Goal: Contribute content: Add original content to the website for others to see

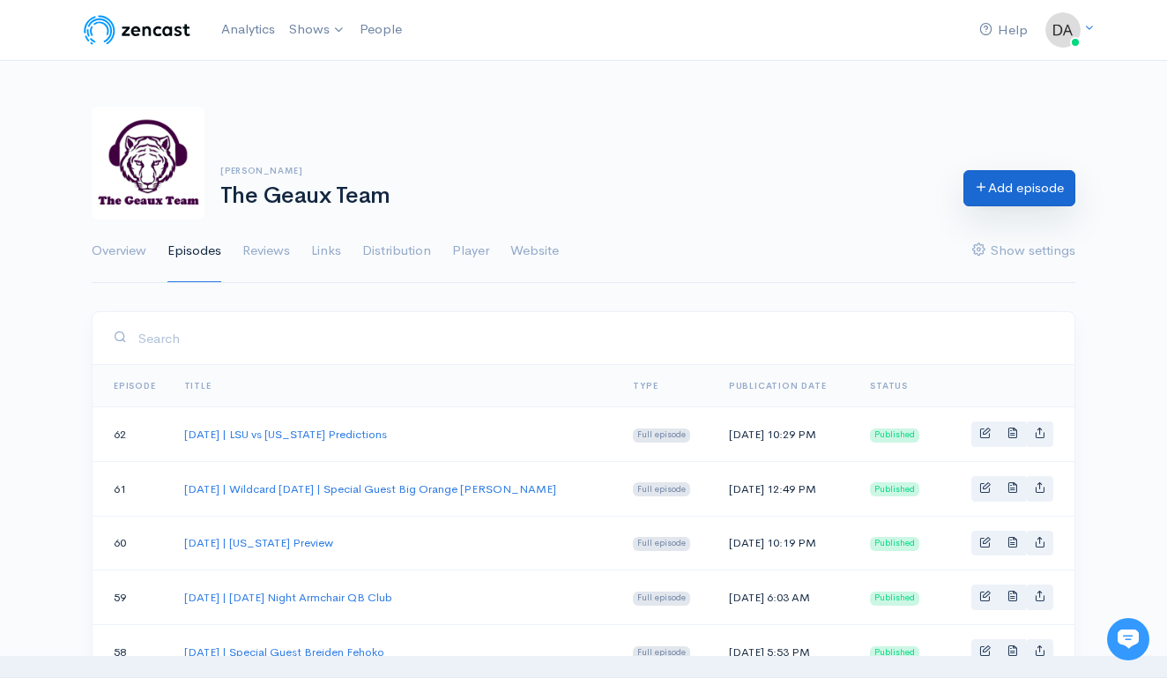
click at [1044, 190] on link "Add episode" at bounding box center [1020, 188] width 112 height 36
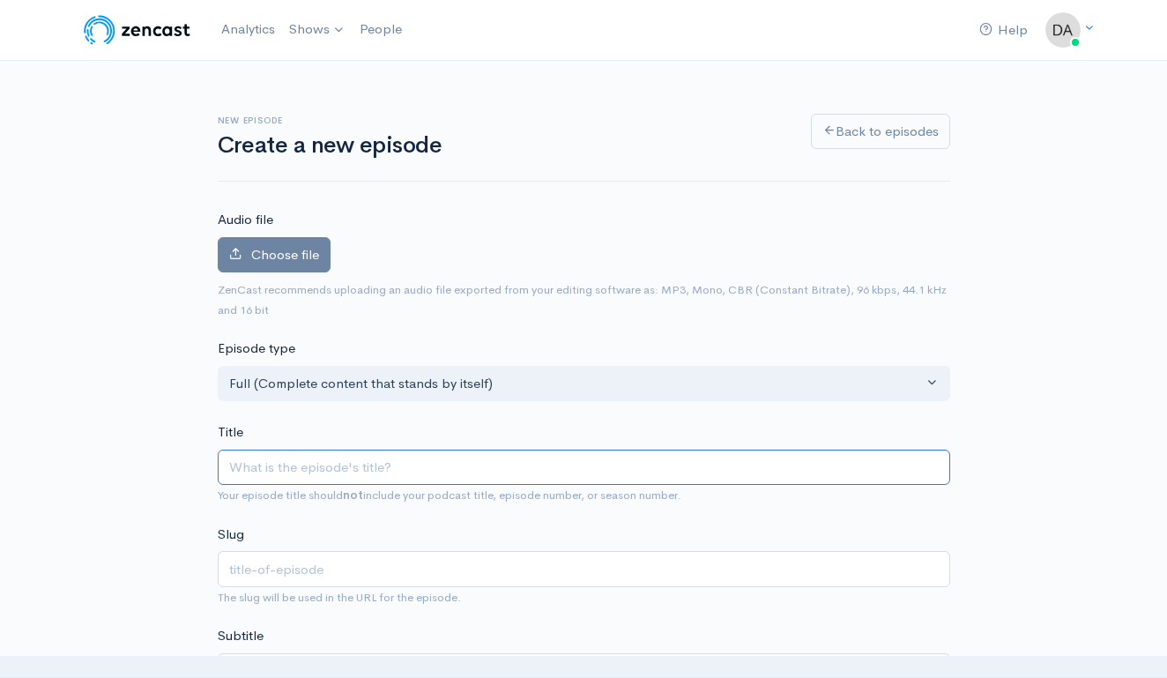
type input "S"
type input "s"
type input "Se"
type input "se"
click at [460, 465] on input "[DATE] | Bourbon and Beer | LSU 23 LA Tech 7" at bounding box center [584, 468] width 733 height 36
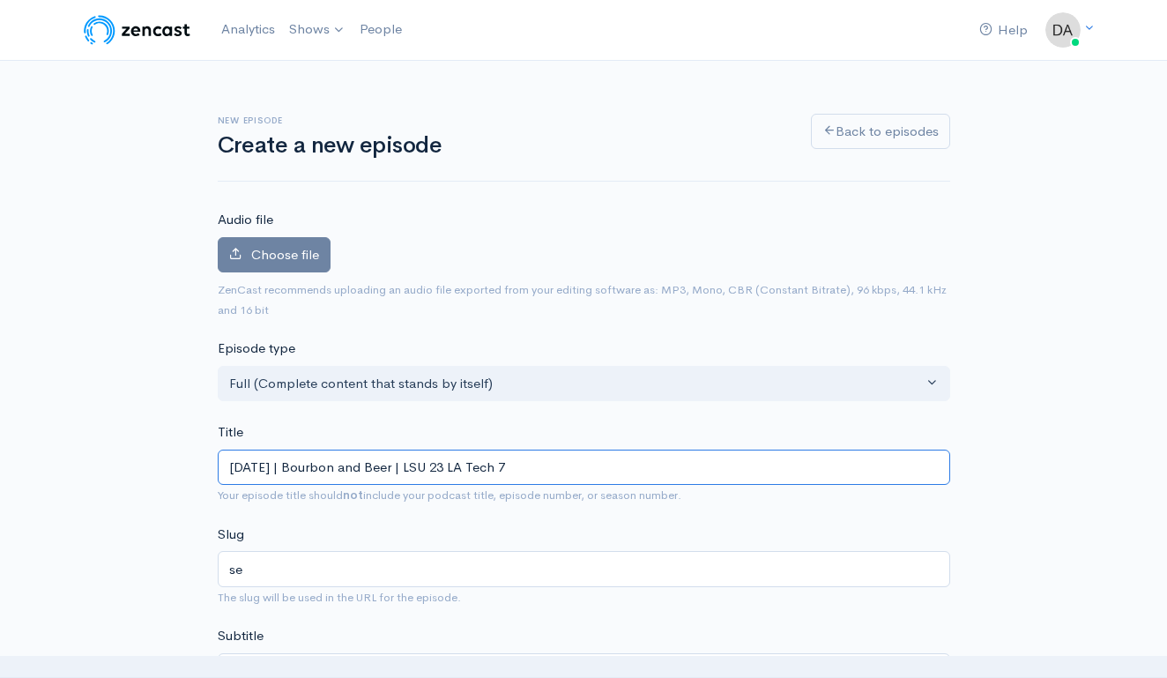
click at [303, 464] on input "[DATE] | Bourbon and Beer | LSU 23 LA Tech 7" at bounding box center [584, 468] width 733 height 36
type input "[DATE] | Bourbon and Beer | LSU 23 LA Tech 7"
type input "september-2025-bourbon-and-beer-lsu-23-la-tech-7"
type input "[DATE] | Bourbon and Beer | LSU 23 LA Tech 7"
type input "[DATE]-bourbon-and-beer-lsu-23-la-tech-7"
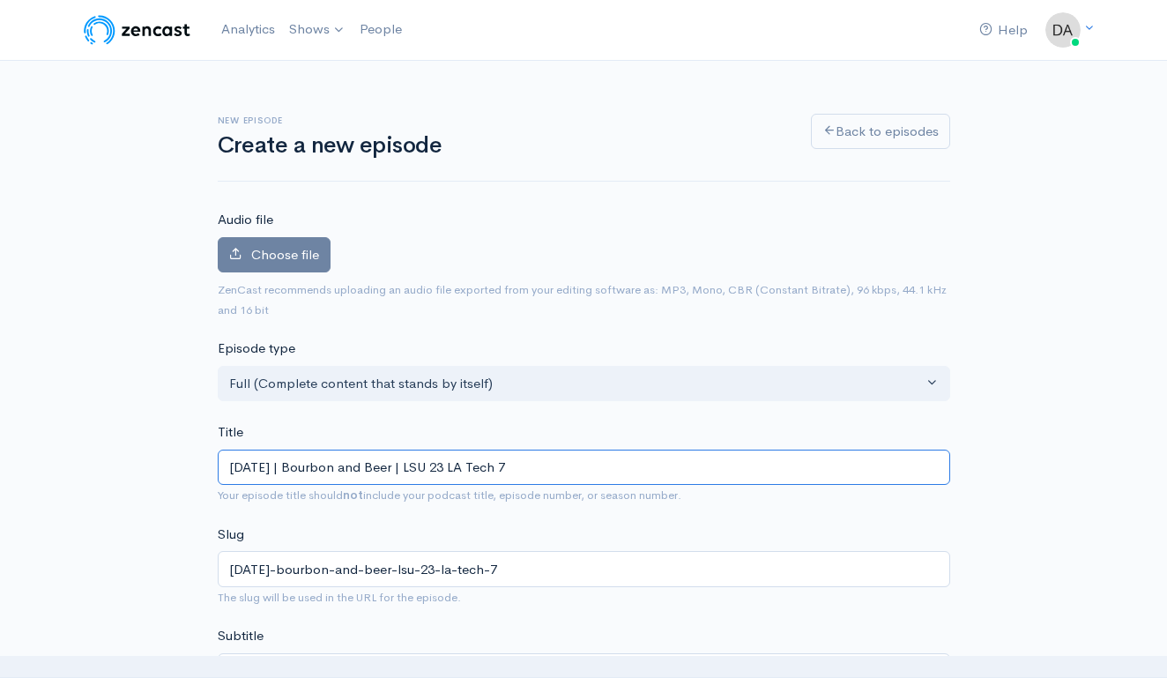
type input "[DATE] | Bourbon and Beer | LSU 23 LA Tech 7"
type input "[DATE]-bourbon-and-beer-lsu-23-la-tech-7"
drag, startPoint x: 509, startPoint y: 462, endPoint x: 946, endPoint y: 468, distance: 437.3
click at [946, 468] on input "[DATE] | Bourbon and Beer | LSU 23 LA Tech 7" at bounding box center [584, 468] width 733 height 36
type input "[DATE] | Bourbon and Beer | LSU"
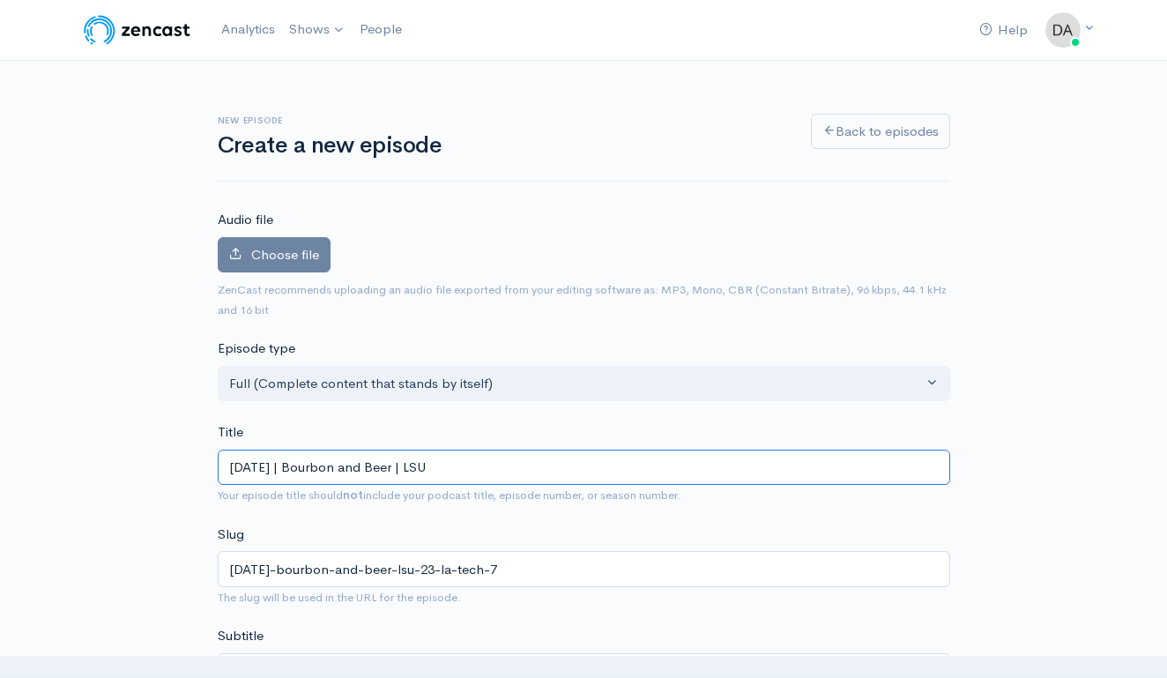
type input "[DATE]-bourbon-and-beer-lsu"
type input "[DATE] | Bourbon and Beer | LSU 2"
type input "[DATE]-bourbon-and-beer-lsu-2"
type input "[DATE] | Bourbon and Beer | LSU 20"
type input "[DATE]-bourbon-and-beer-lsu-20"
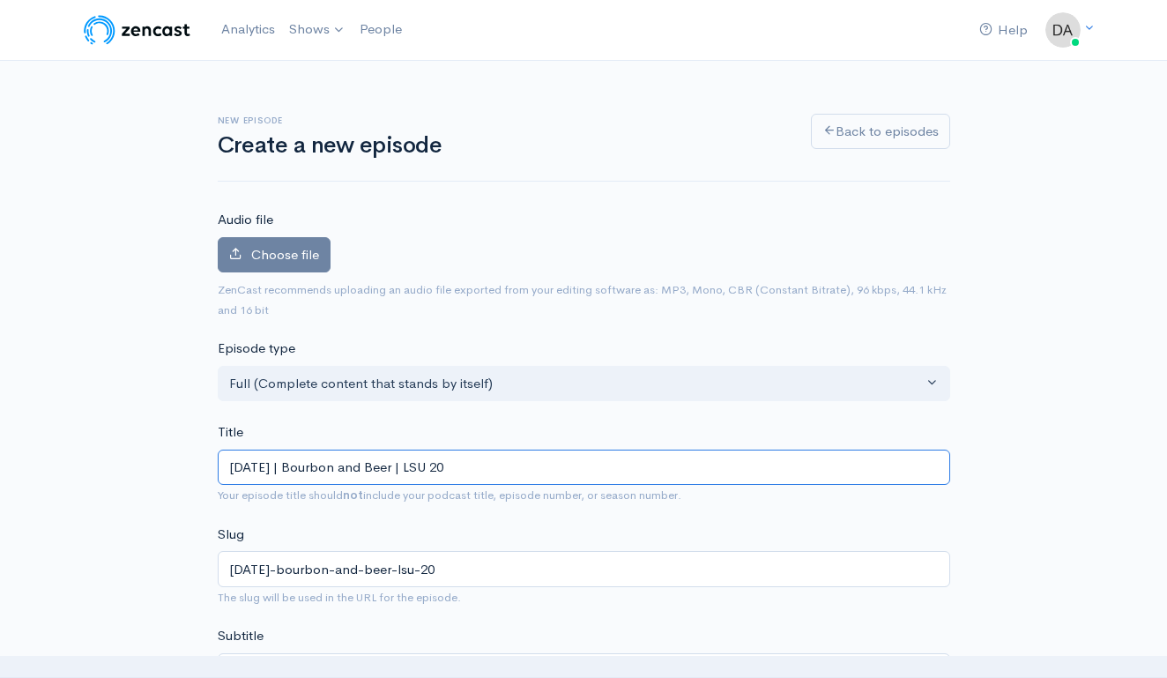
type input "[DATE] | Bourbon and Beer | LSU 20 F"
type input "[DATE]-bourbon-and-beer-lsu-20-f"
type input "[DATE] | Bourbon and Beer | LSU 20 Fl"
type input "[DATE]-bourbon-and-beer-lsu-20-fl"
type input "[DATE] | Bourbon and Beer | LSU 20 Flo"
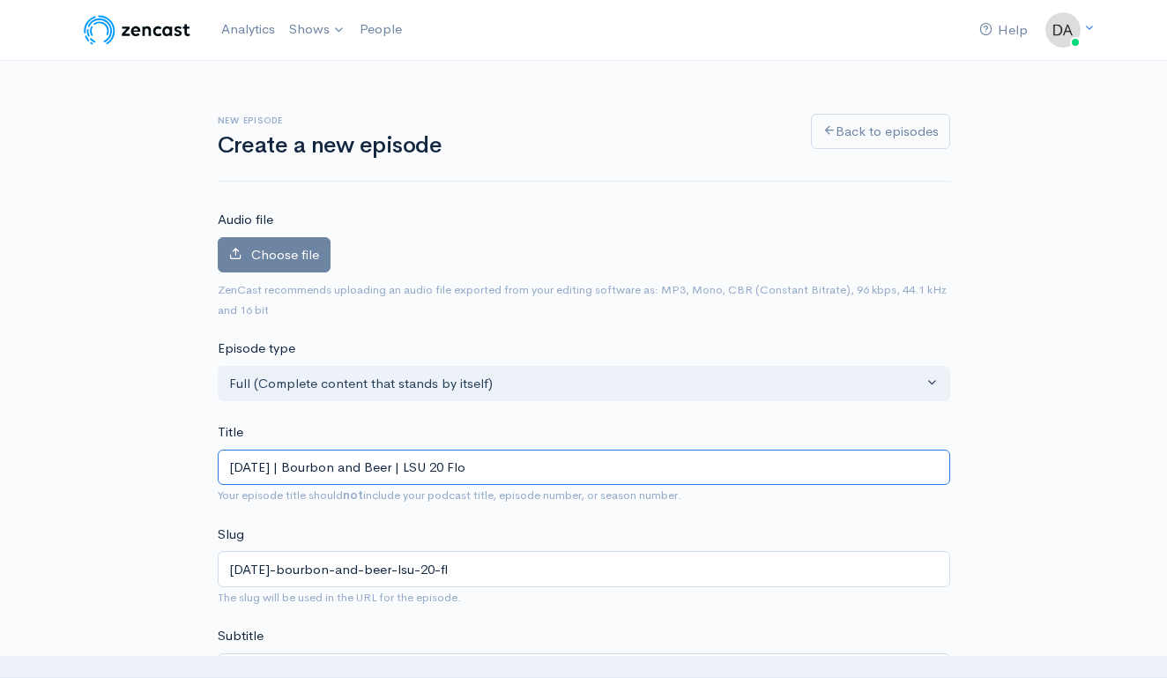
type input "[DATE]-bourbon-and-beer-lsu-20-flo"
type input "[DATE] | Bourbon and Beer | LSU 20 [PERSON_NAME]"
type input "[DATE]-bourbon-and-beer-lsu-20-[PERSON_NAME]"
type input "[DATE] | Bourbon and Beer | LSU 20 Flori"
type input "[DATE]-bourbon-and-beer-lsu-20-flori"
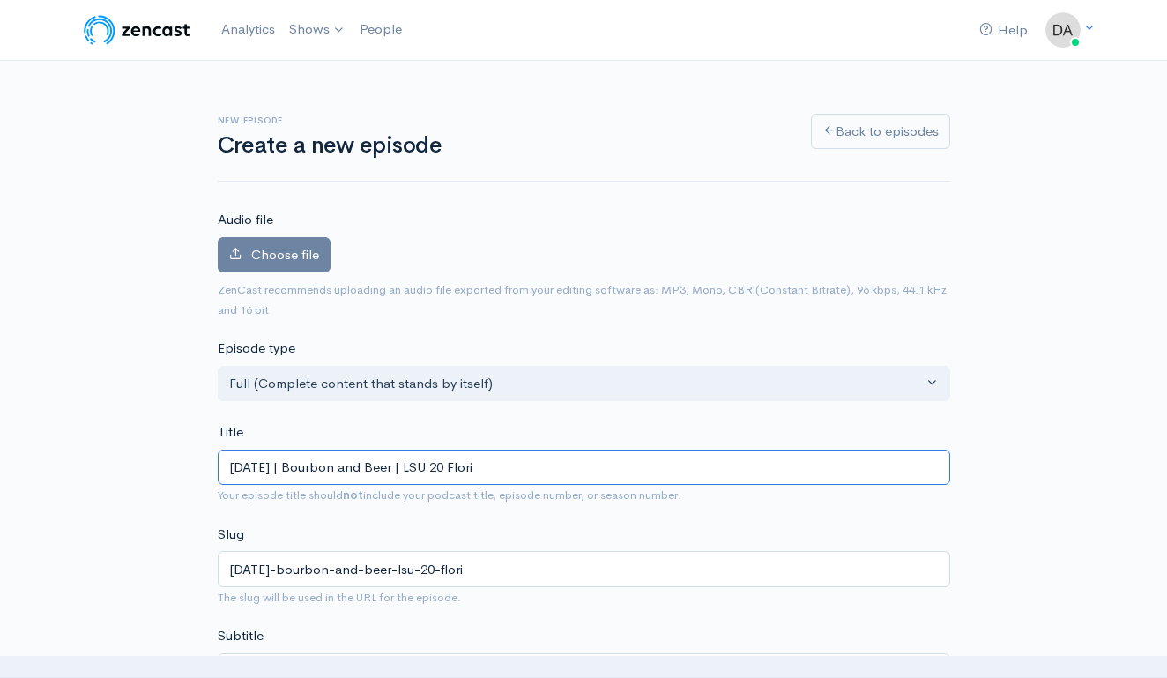
type input "[DATE] | Bourbon and Beer | LSU 20 Florid"
type input "[DATE]-bourbon-and-beer-lsu-20-florid"
type input "[DATE] | Bourbon and Beer | LSU 20 [US_STATE]"
type input "[DATE]-bourbon-and-beer-lsu-20-[US_STATE]"
type input "[DATE] | Bourbon and Beer | LSU 20 [US_STATE] 1"
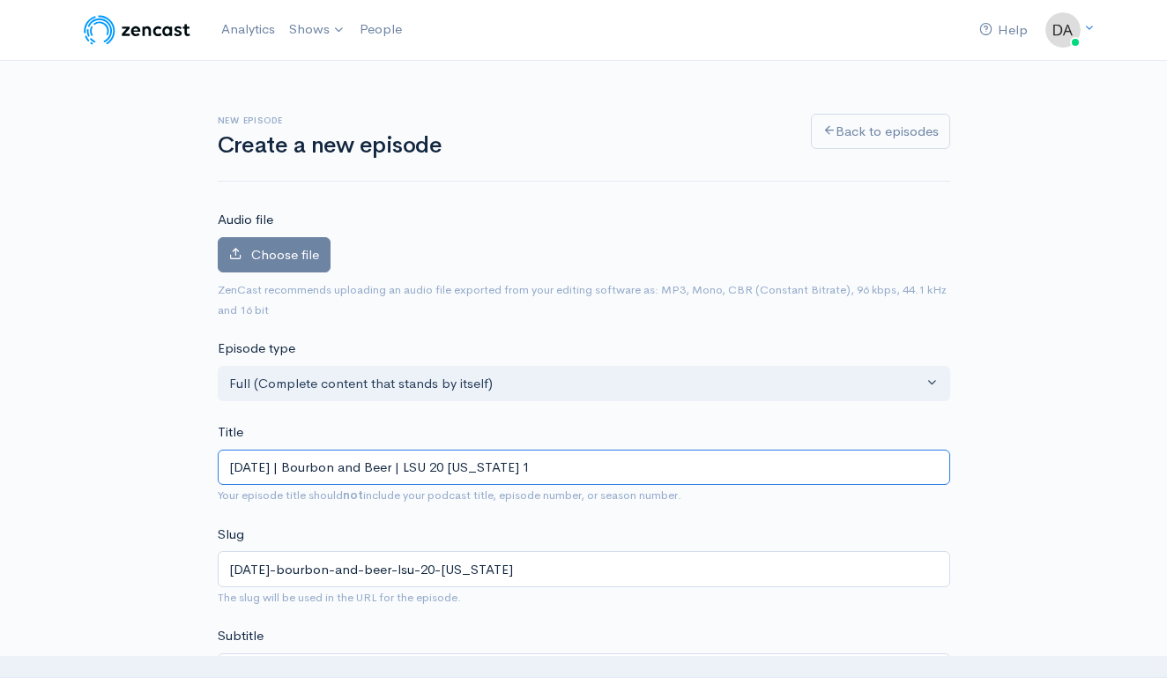
type input "[DATE]-bourbon-and-beer-lsu-20-[US_STATE]-1"
type input "[DATE] | Bourbon and Beer | LSU 20 [US_STATE] 10"
type input "[DATE]-bourbon-and-beer-lsu-20-[US_STATE]-10"
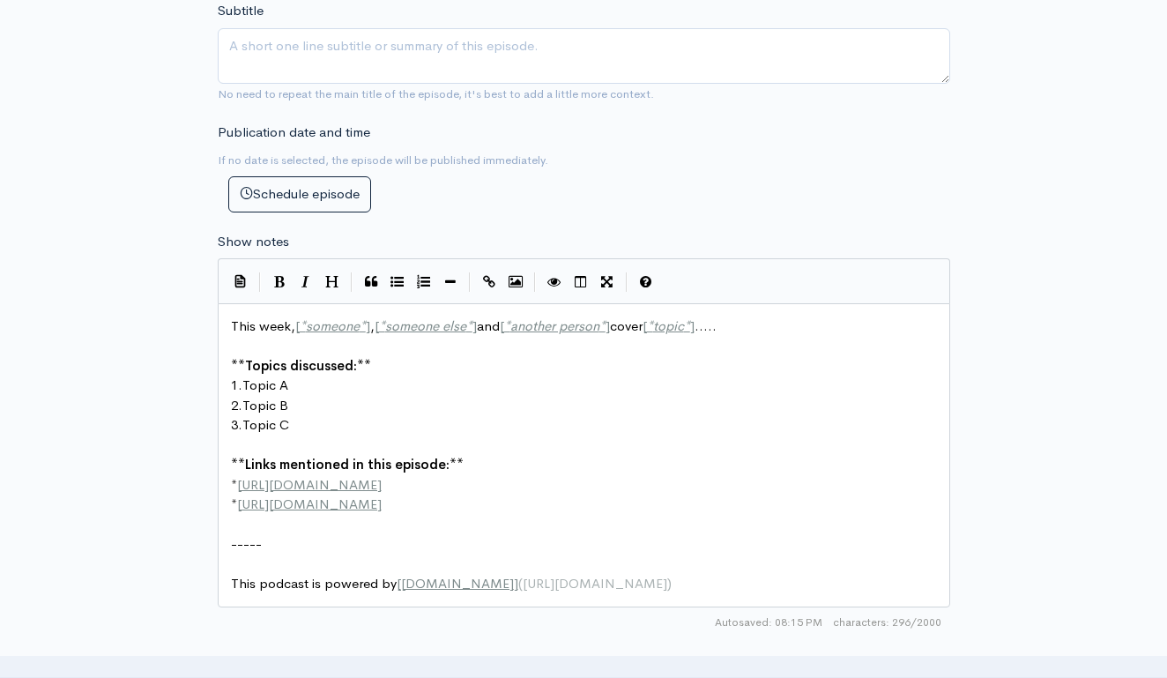
scroll to position [848, 0]
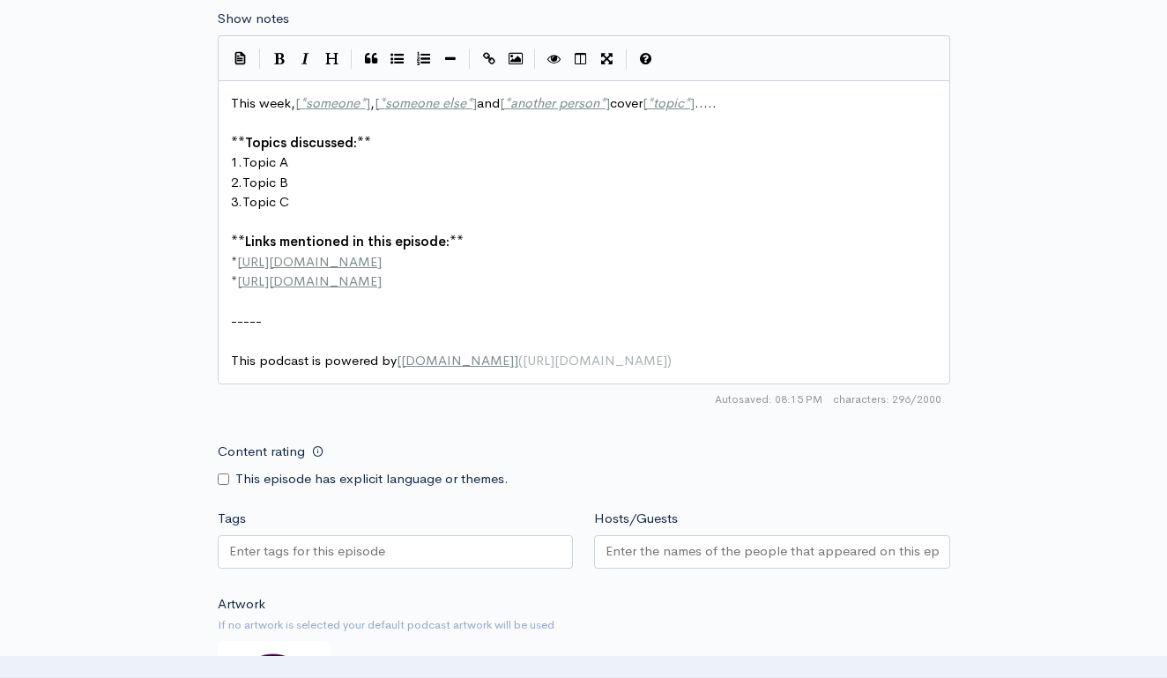
type input "[DATE] | Bourbon and Beer | LSU 20 [US_STATE] 10"
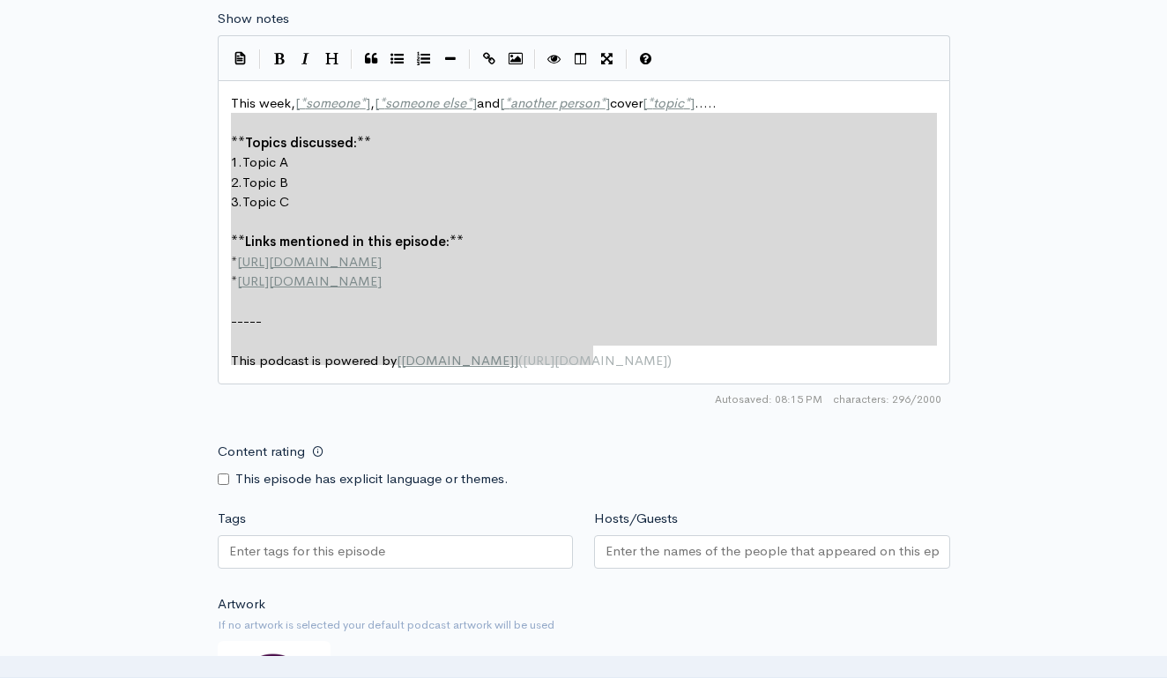
type textarea "This week, [*someone*], [*someone else*] and [*another person*] cover [*topic*]…"
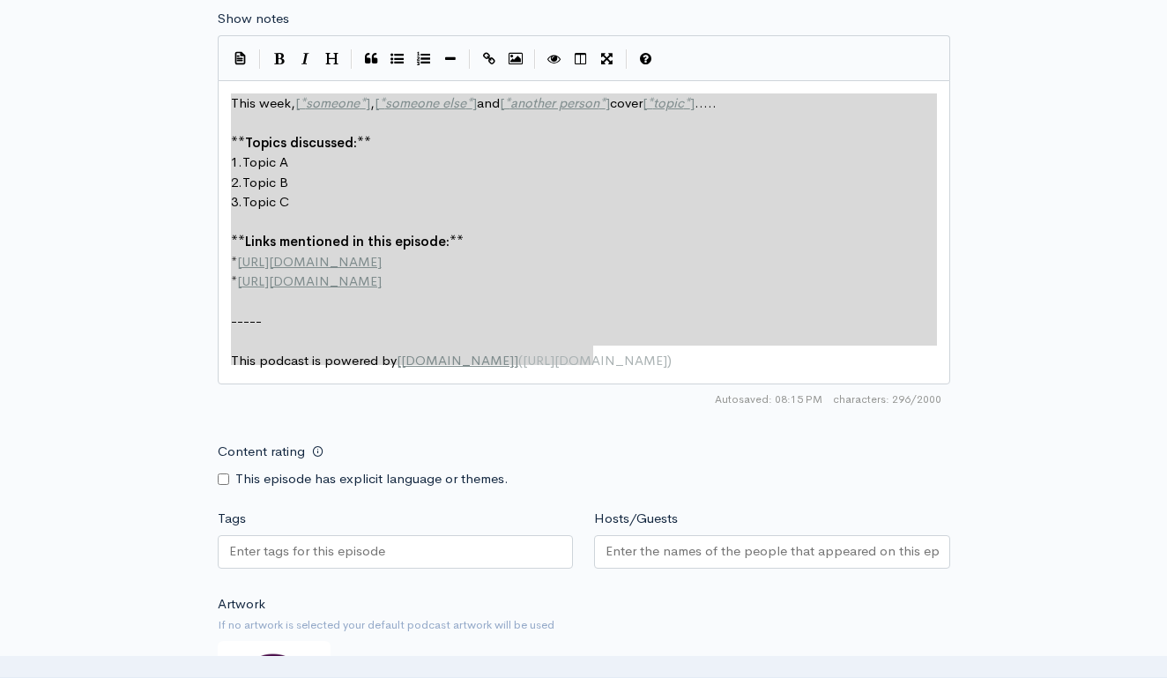
drag, startPoint x: 616, startPoint y: 347, endPoint x: 191, endPoint y: 84, distance: 500.0
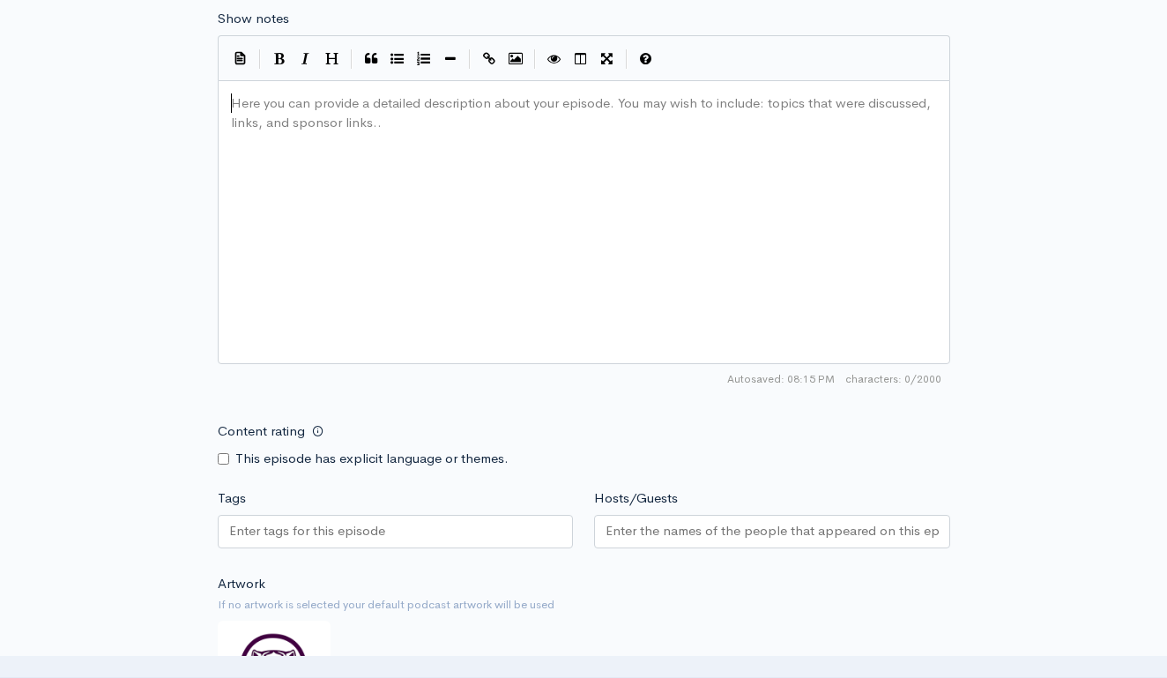
type textarea "​"
paste textarea
click at [476, 94] on span "The Geaux Team reacts live to LSU's 23-7 victory over [US_STATE] Tech." at bounding box center [446, 102] width 431 height 17
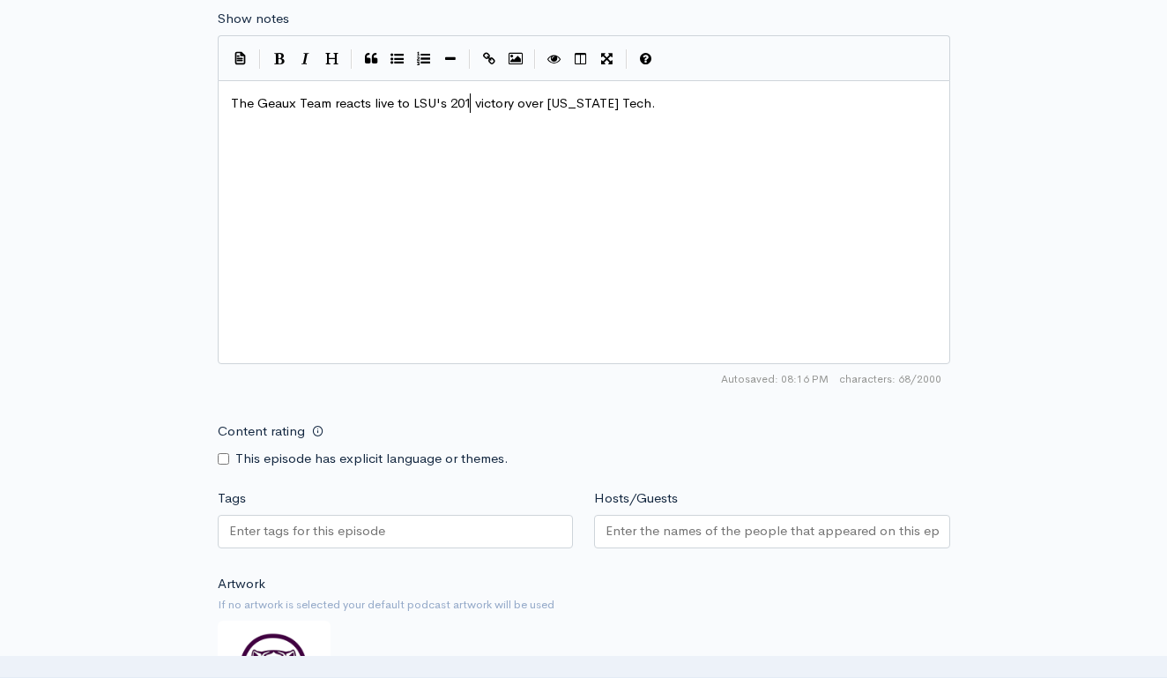
type textarea "01-"
type textarea "-10"
type textarea "[US_STATE] Tech"
drag, startPoint x: 560, startPoint y: 92, endPoint x: 642, endPoint y: 99, distance: 82.3
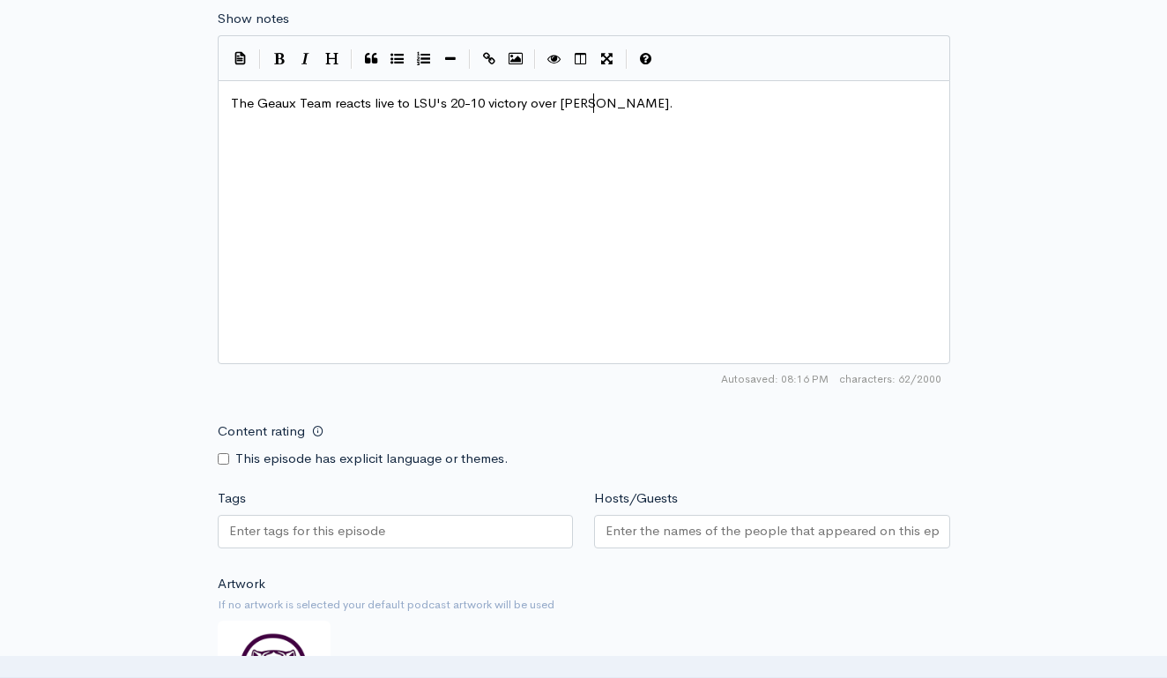
type textarea "[US_STATE]"
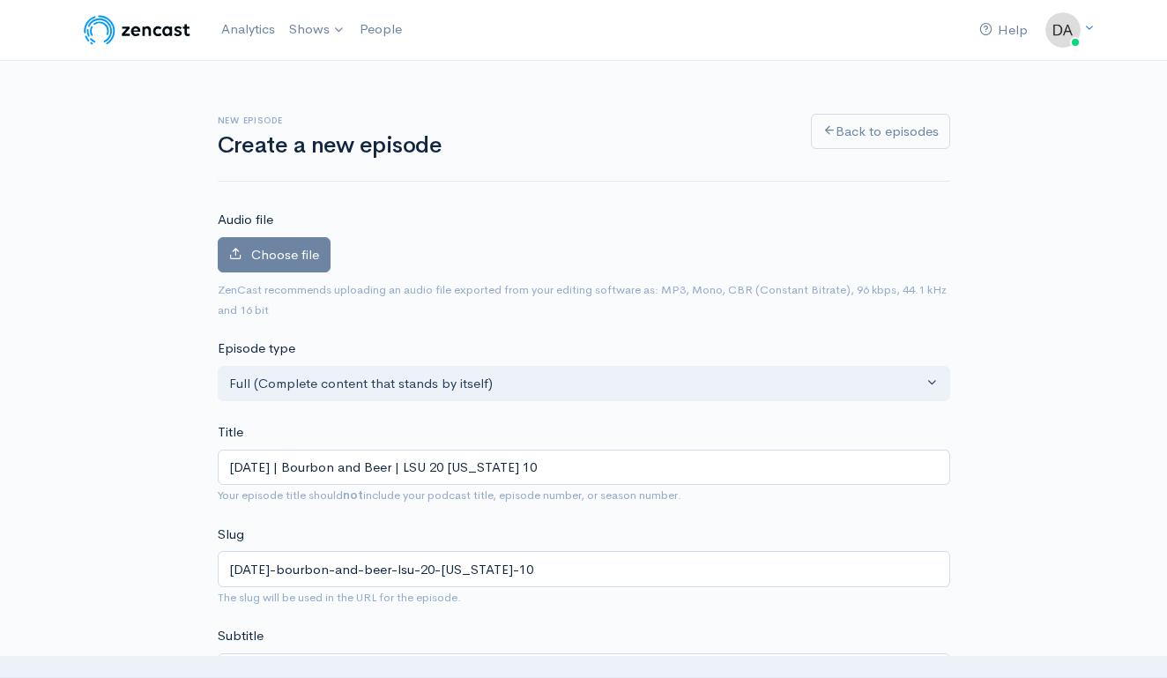
scroll to position [0, 0]
click at [264, 265] on label "Choose file" at bounding box center [274, 255] width 113 height 36
click at [0, 0] on input "Choose file" at bounding box center [0, 0] width 0 height 0
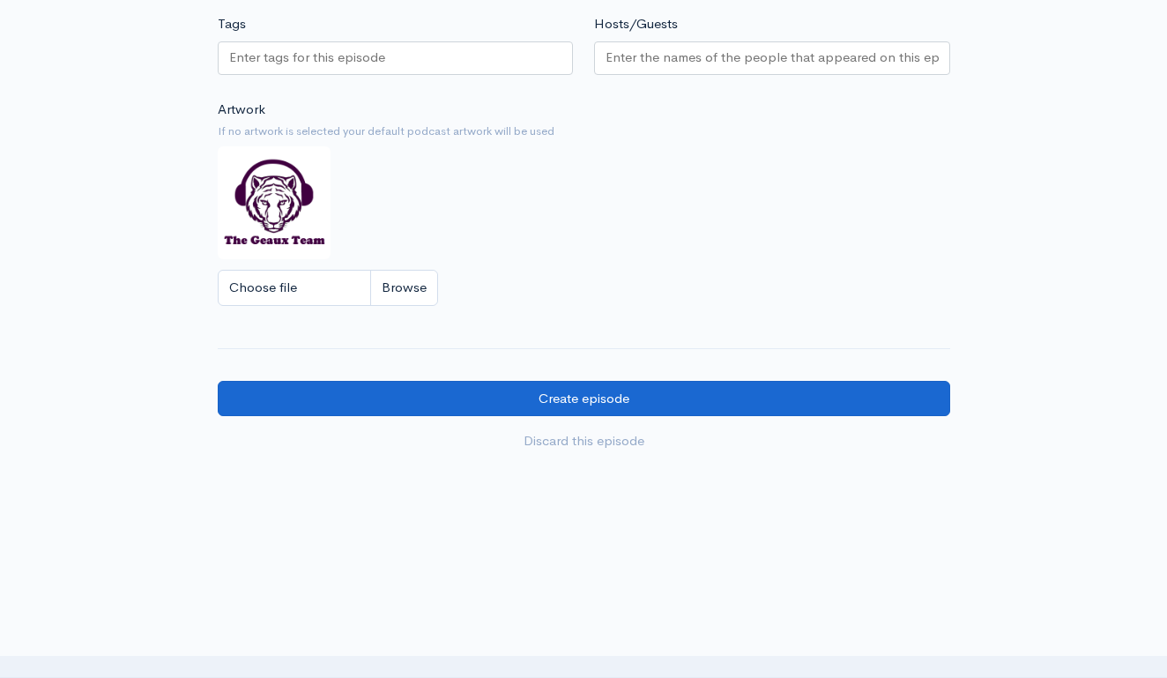
scroll to position [1420, 0]
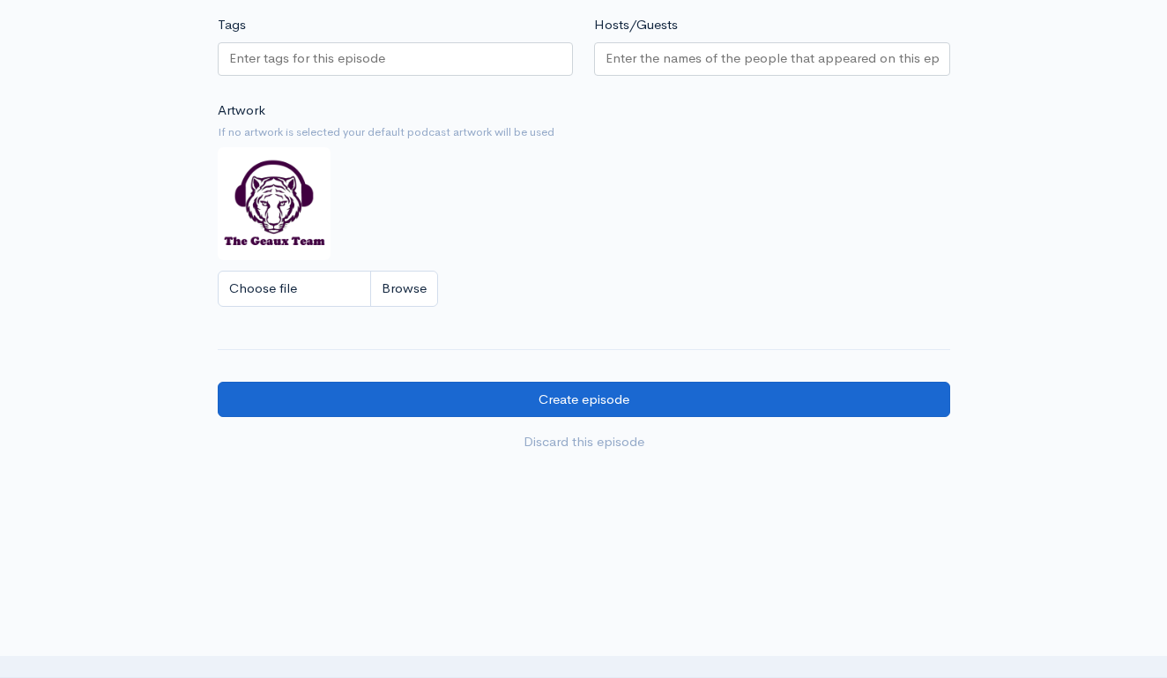
click at [643, 382] on input "Create episode" at bounding box center [584, 400] width 733 height 36
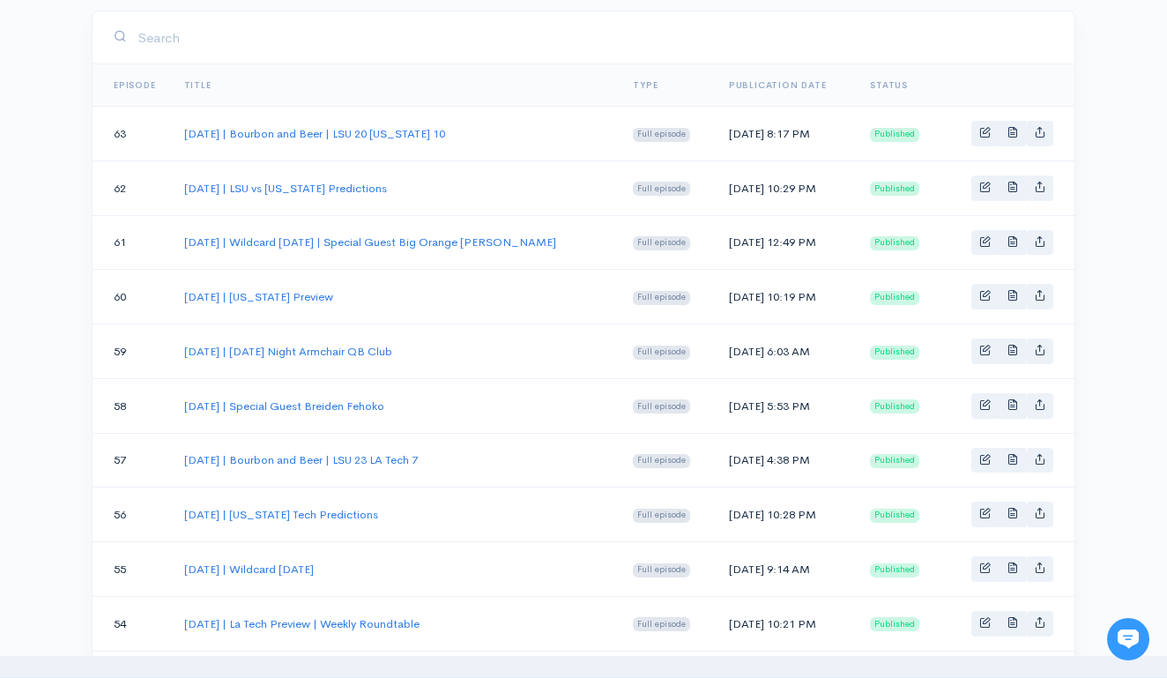
scroll to position [302, 0]
click at [340, 187] on link "[DATE] | LSU vs [US_STATE] Predictions" at bounding box center [285, 186] width 203 height 15
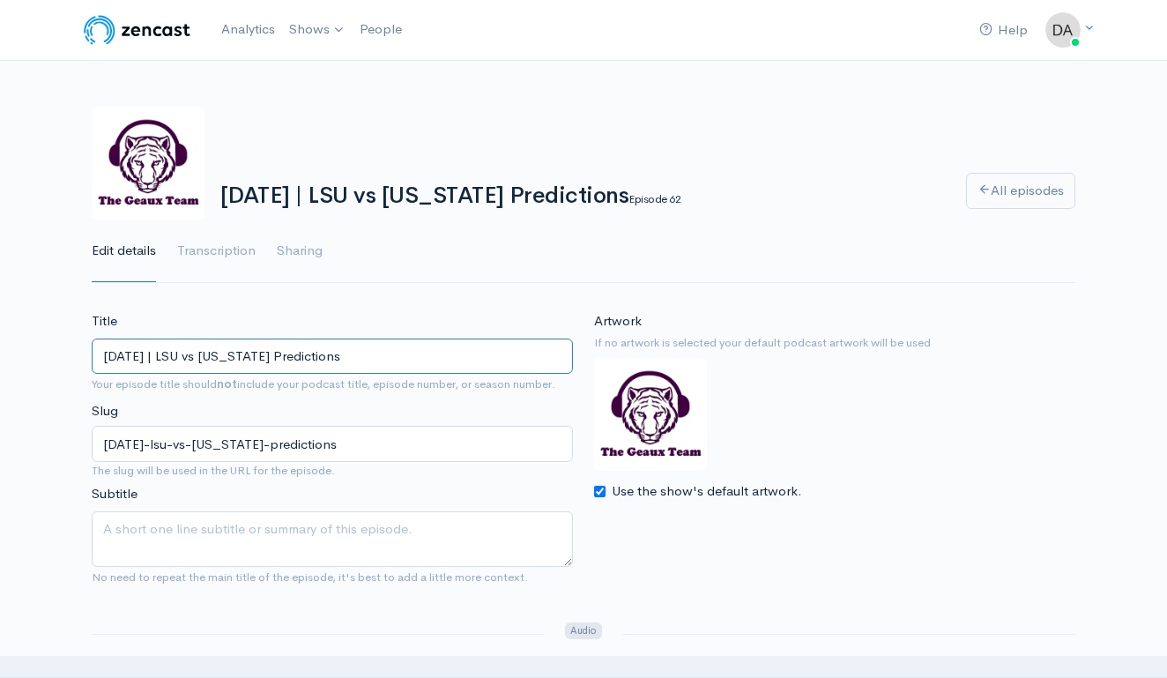
click at [338, 351] on input "[DATE] | LSU vs [US_STATE] Predictions" at bounding box center [332, 357] width 481 height 36
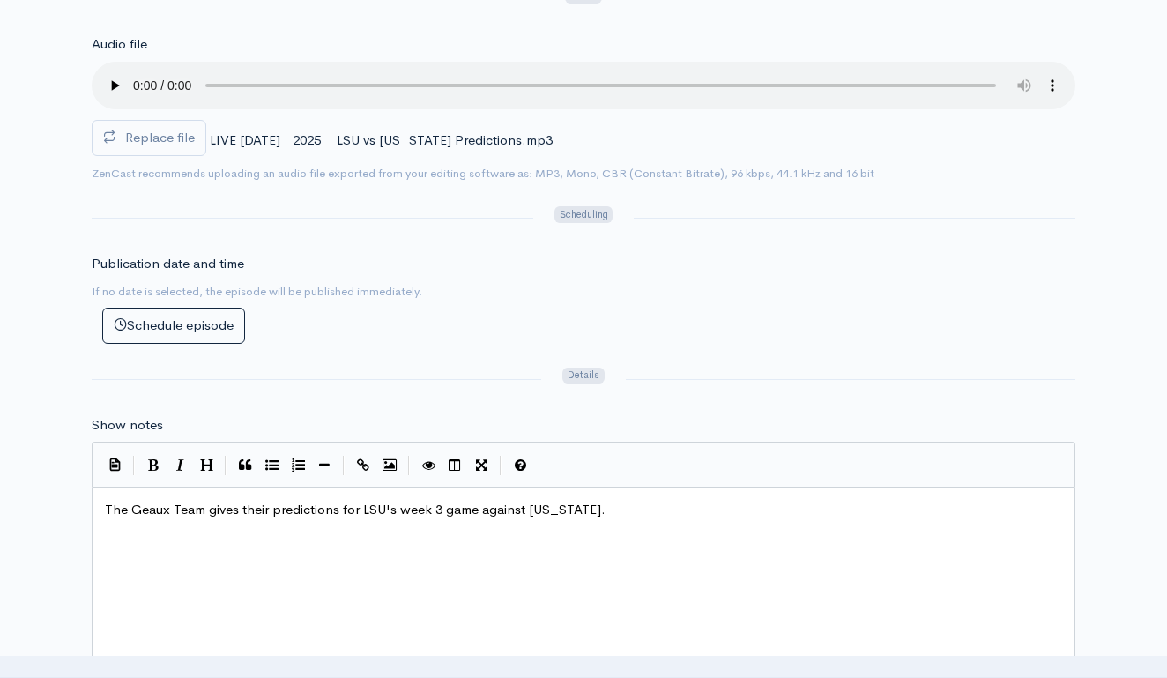
scroll to position [633, 0]
click at [330, 503] on span "The Geaux Team gives their predictions for LSU's week 3 game against Florida." at bounding box center [355, 511] width 501 height 17
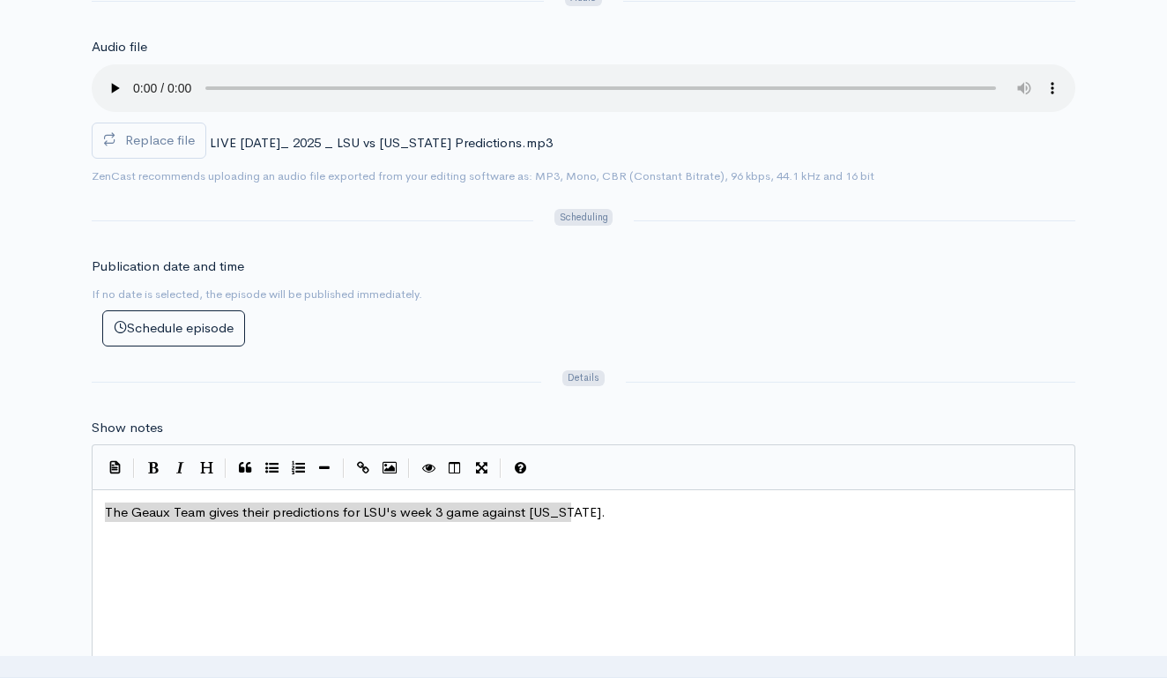
scroll to position [8, 0]
type textarea "The Geaux Team gives their predictions for LSU's week 3 game against Florida."
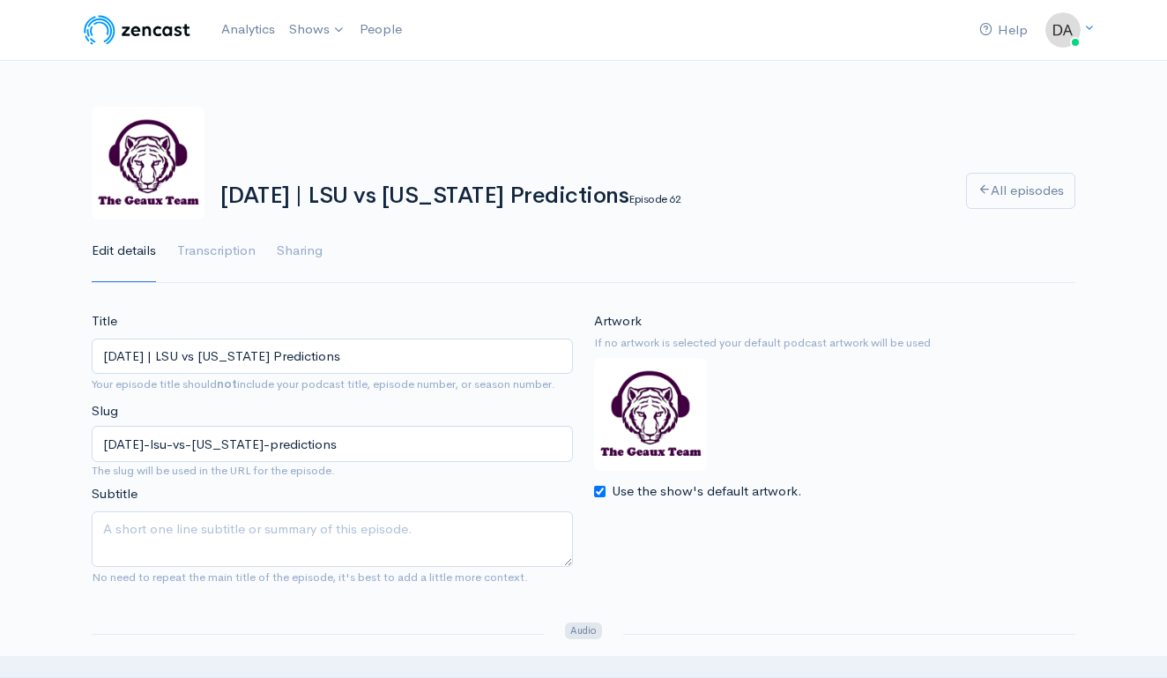
scroll to position [0, 0]
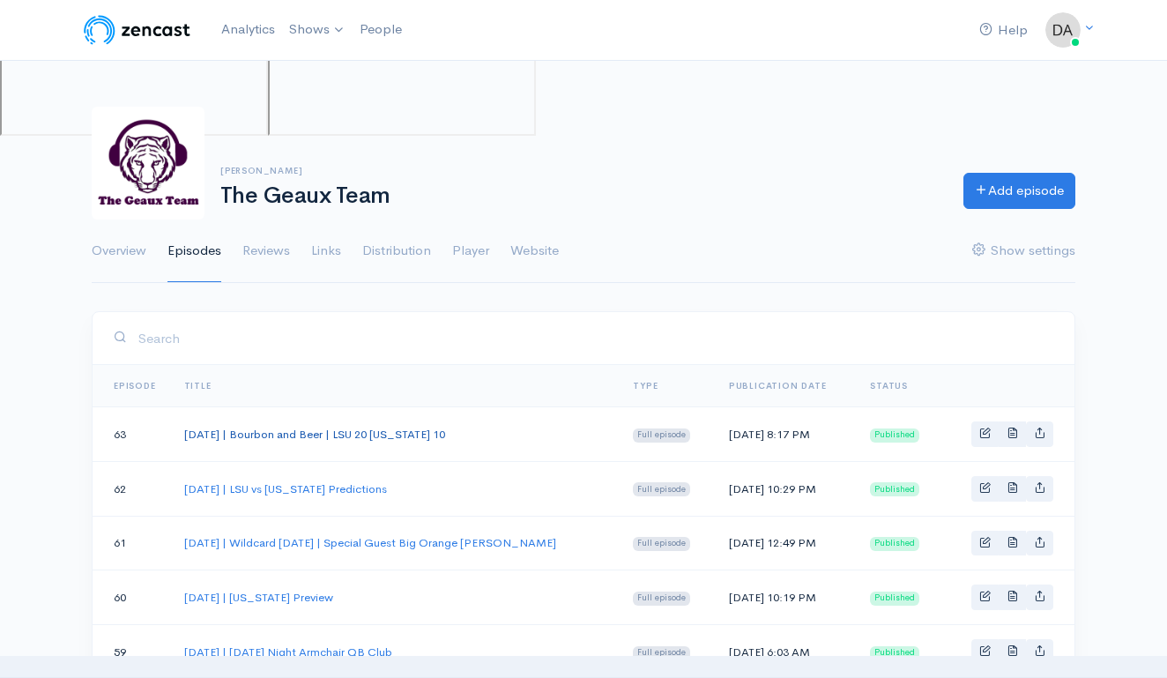
click at [360, 440] on link "[DATE] | Bourbon and Beer | LSU 20 [US_STATE] 10" at bounding box center [314, 434] width 261 height 15
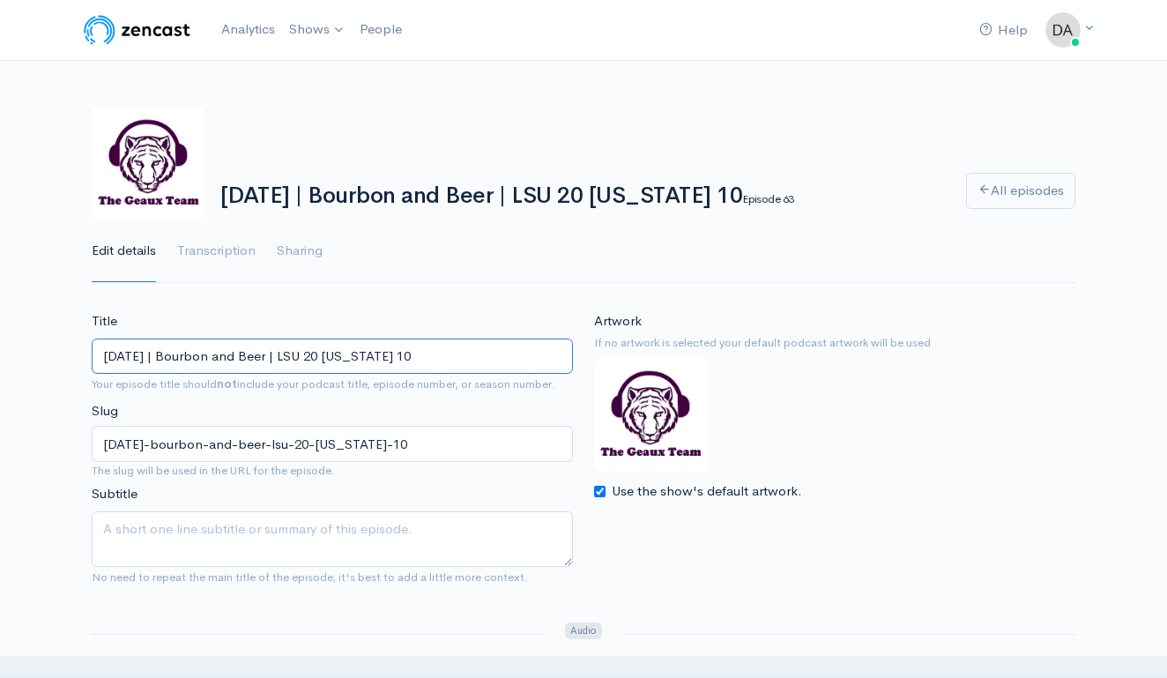
click at [317, 361] on input "[DATE] | Bourbon and Beer | LSU 20 [US_STATE] 10" at bounding box center [332, 357] width 481 height 36
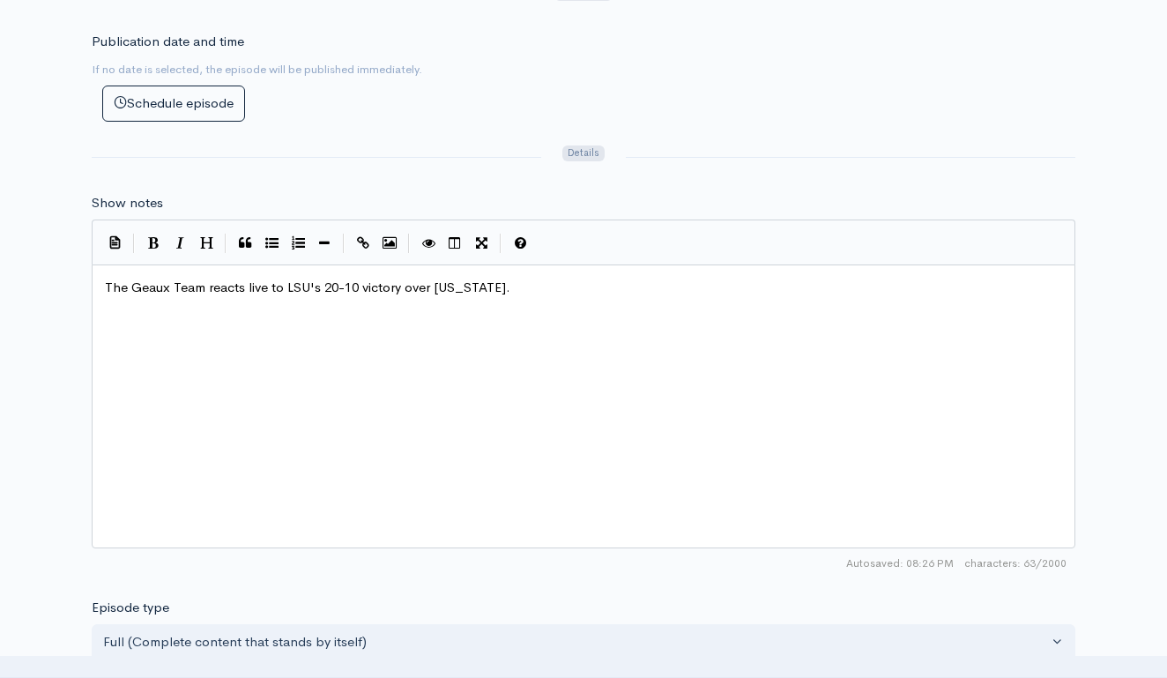
scroll to position [832, 0]
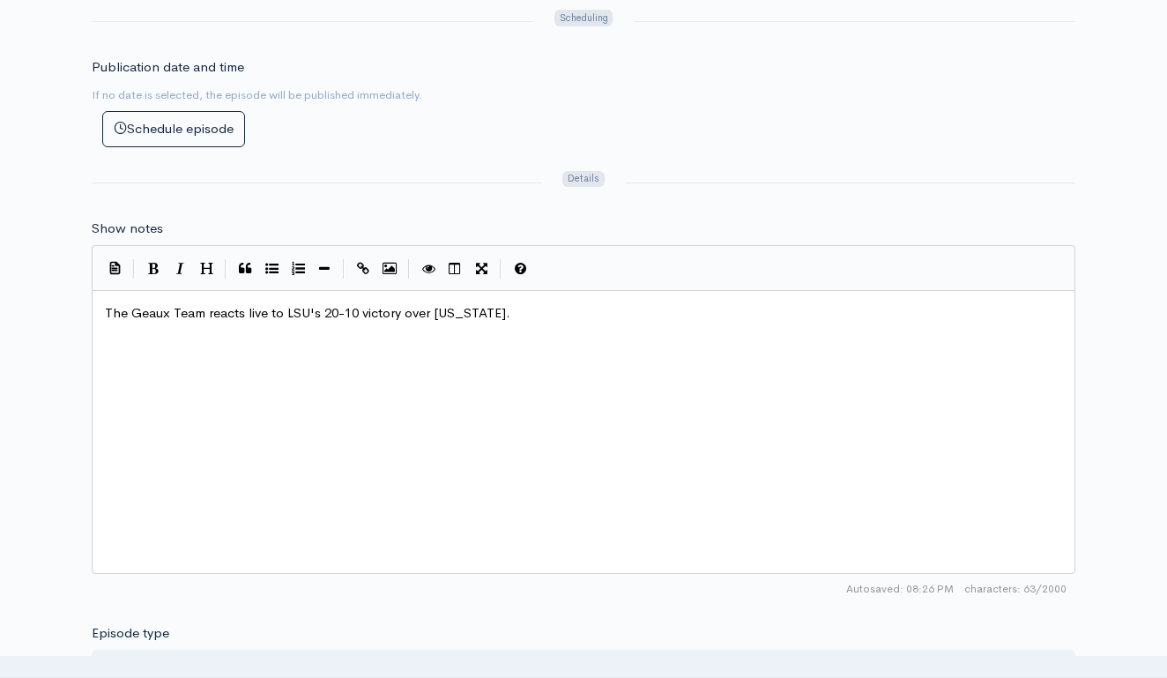
click at [387, 304] on span "The Geaux Team reacts live to LSU's 20-10 victory over [US_STATE]." at bounding box center [308, 312] width 406 height 17
type textarea "The Geaux Team reacts live to LSU's 20-10 victory over [US_STATE]."
